Goal: Transaction & Acquisition: Subscribe to service/newsletter

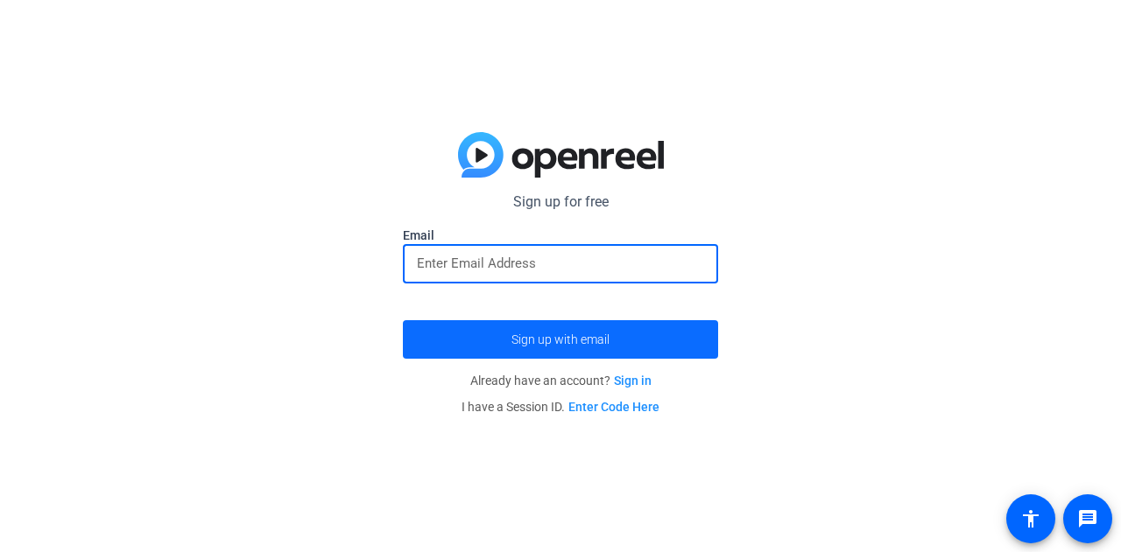
click at [542, 348] on span "submit" at bounding box center [560, 340] width 315 height 42
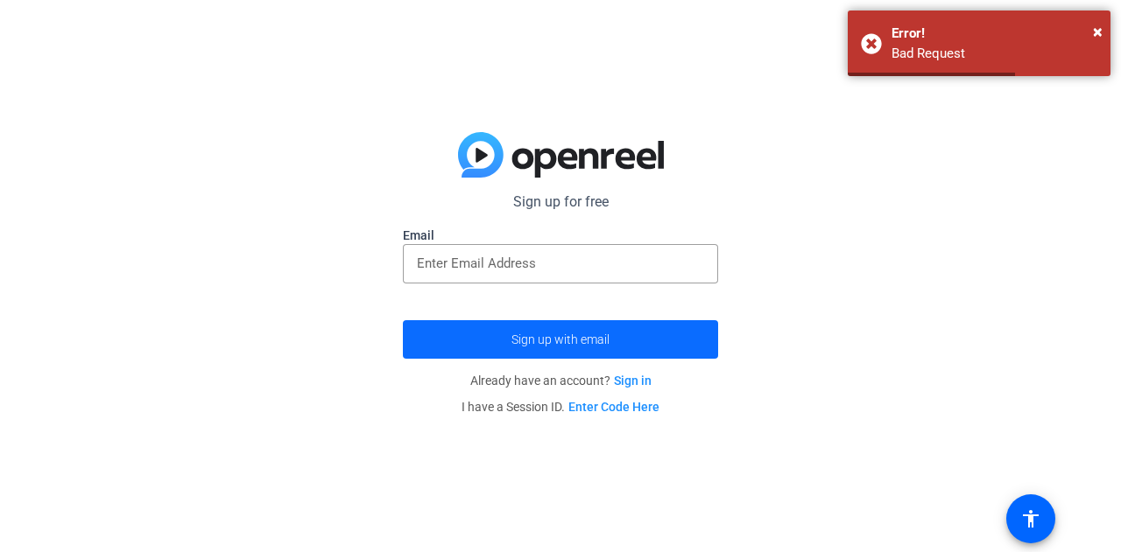
click at [568, 340] on span "Sign up with email" at bounding box center [560, 340] width 98 height 0
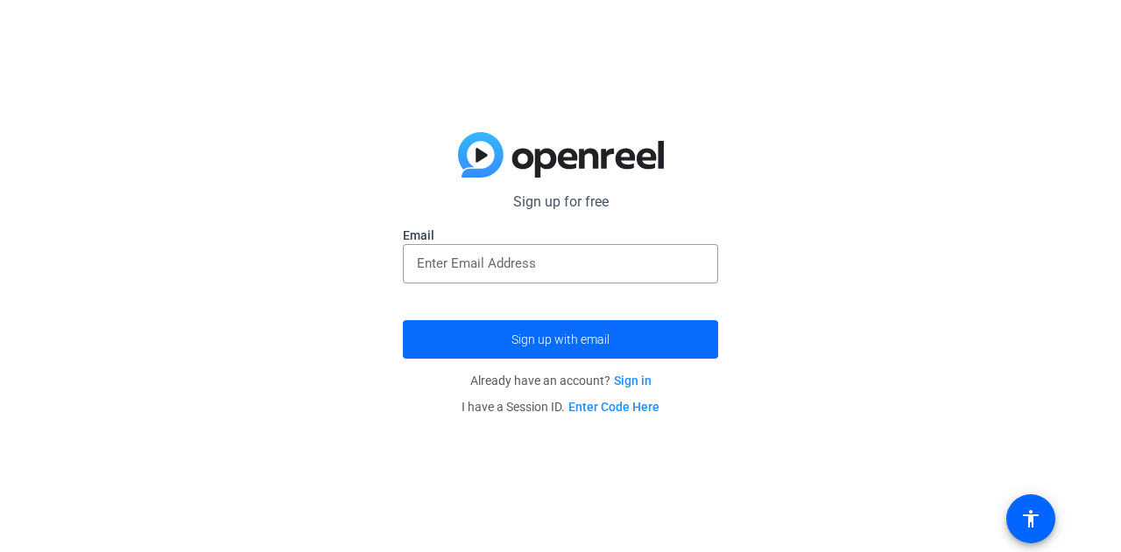
click at [608, 340] on span "Sign up with email" at bounding box center [560, 340] width 98 height 0
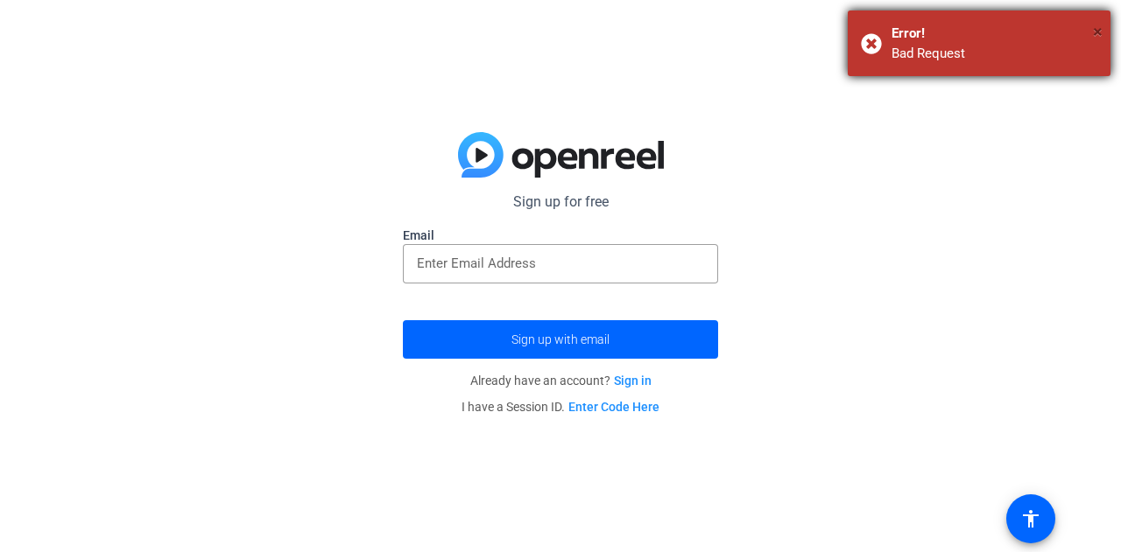
click at [1099, 31] on span "×" at bounding box center [1098, 31] width 10 height 21
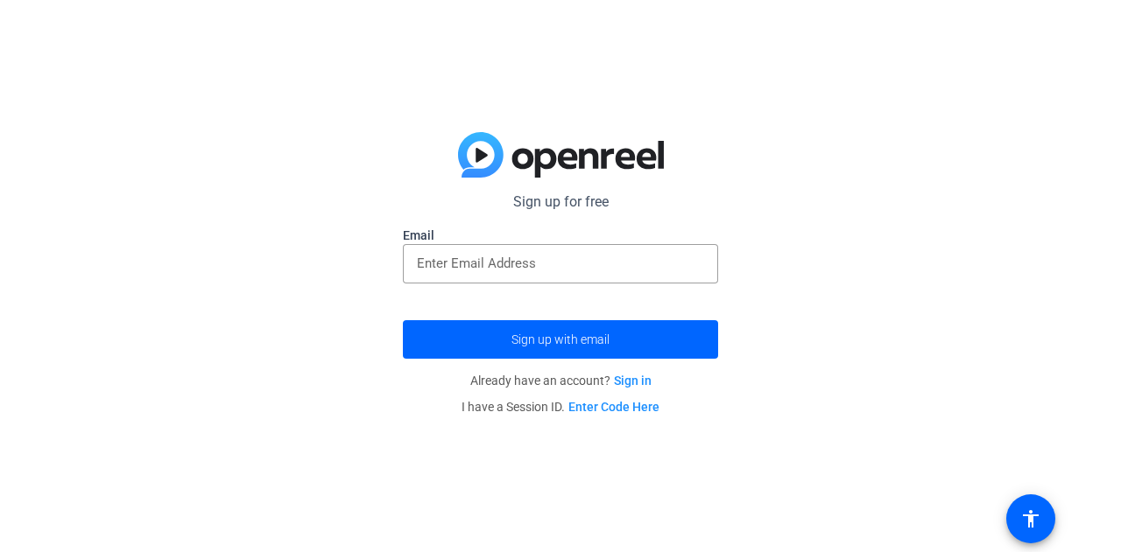
click at [481, 155] on img at bounding box center [561, 155] width 206 height 46
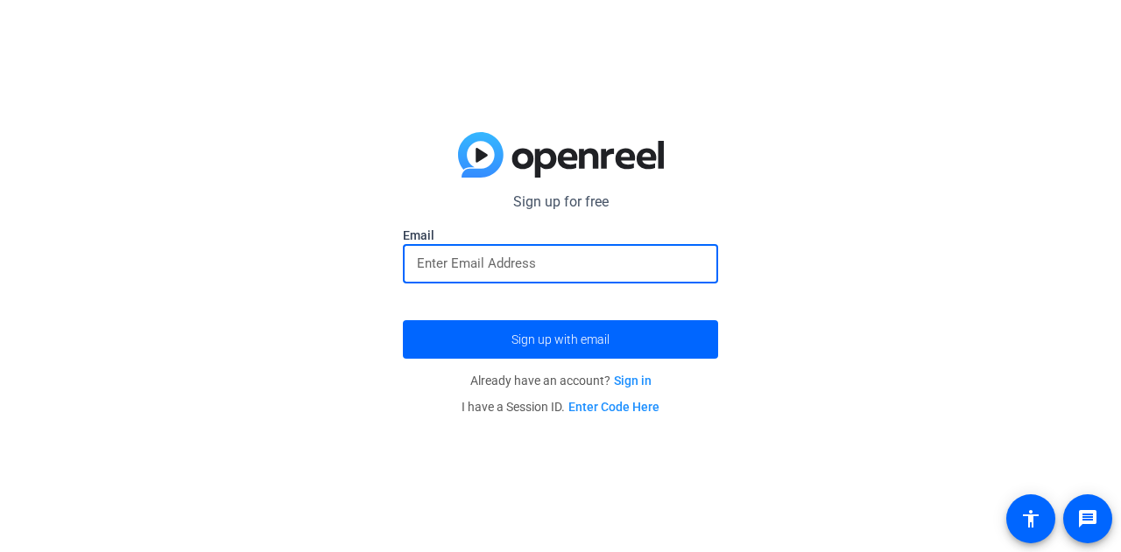
click at [557, 260] on input "email" at bounding box center [560, 263] width 287 height 21
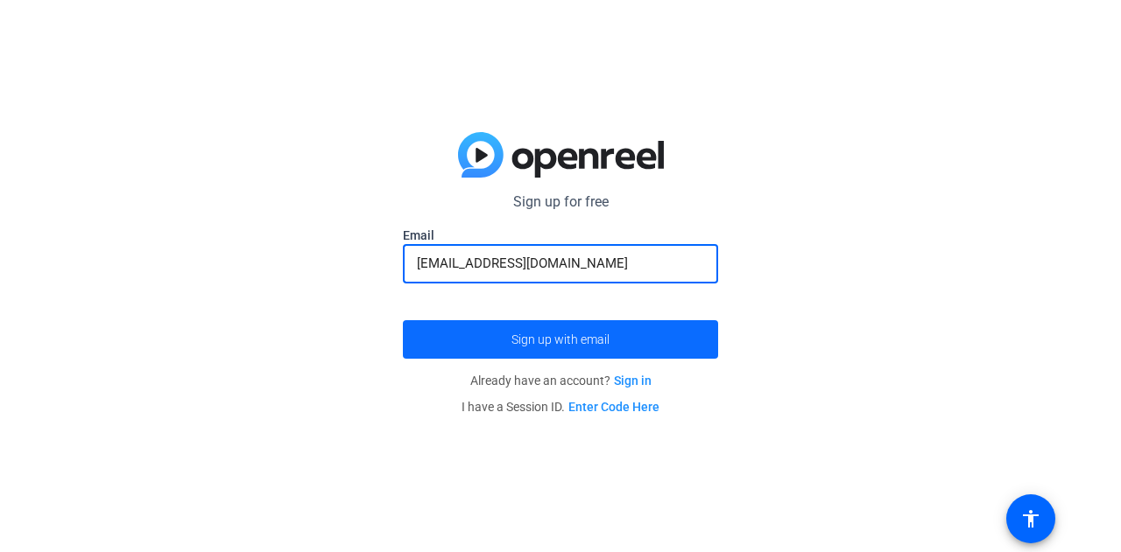
type input "[EMAIL_ADDRESS][DOMAIN_NAME]"
click at [510, 323] on span "submit" at bounding box center [560, 340] width 315 height 42
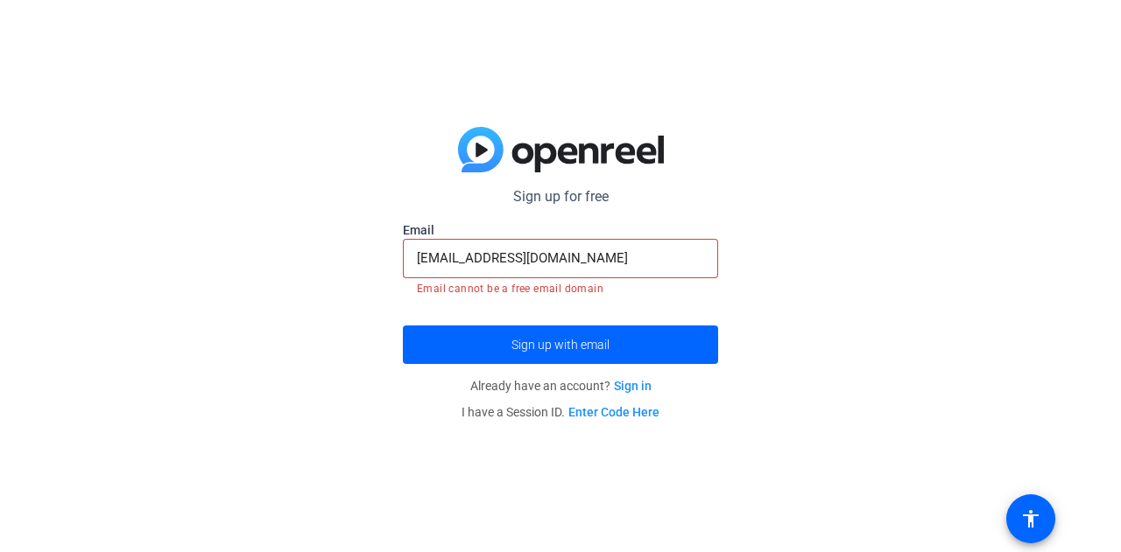
click at [594, 265] on input "[EMAIL_ADDRESS][DOMAIN_NAME]" at bounding box center [560, 258] width 287 height 21
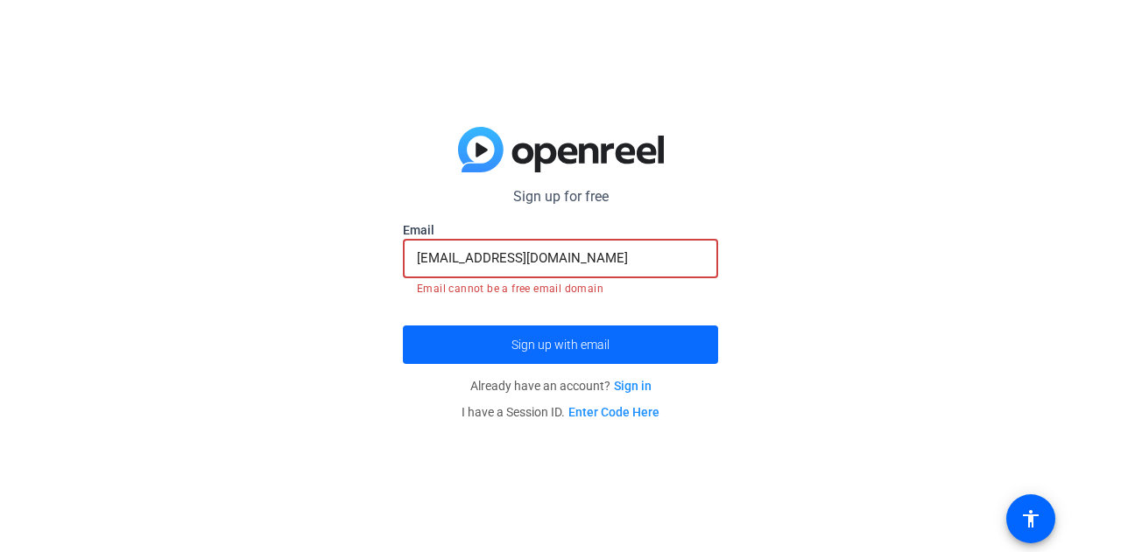
click at [566, 345] on span "Sign up with email" at bounding box center [560, 345] width 98 height 0
